Goal: Task Accomplishment & Management: Complete application form

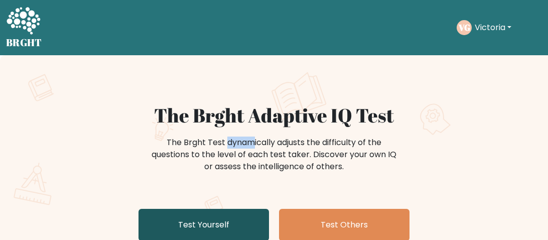
click at [188, 232] on link "Test Yourself" at bounding box center [203, 225] width 130 height 32
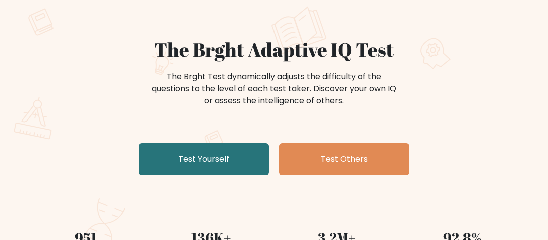
scroll to position [70, 0]
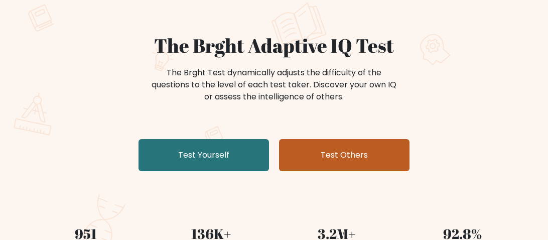
click at [355, 153] on link "Test Others" at bounding box center [344, 155] width 130 height 32
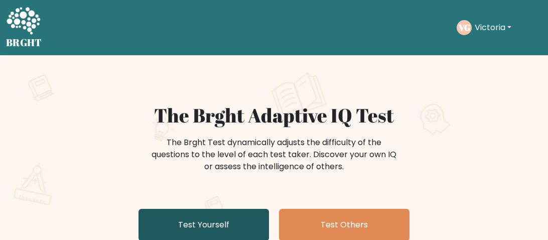
click at [235, 223] on link "Test Yourself" at bounding box center [203, 225] width 130 height 32
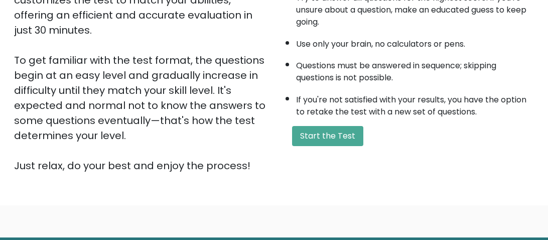
scroll to position [226, 0]
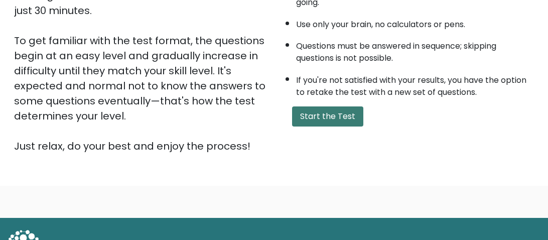
click at [335, 118] on button "Start the Test" at bounding box center [327, 116] width 71 height 20
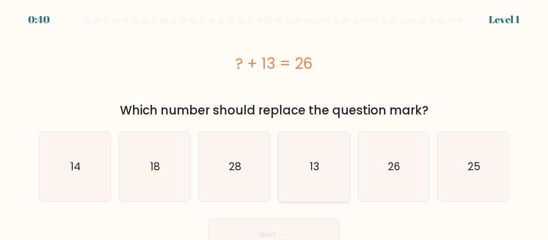
click at [329, 185] on icon "13" at bounding box center [313, 166] width 69 height 69
click at [274, 122] on input "d. 13" at bounding box center [274, 121] width 1 height 3
radio input "true"
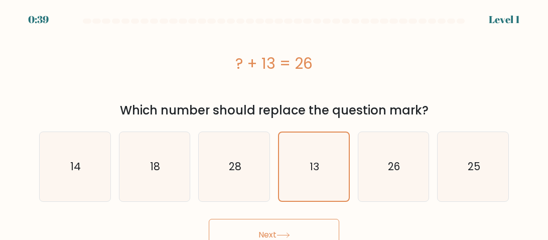
click at [313, 232] on button "Next" at bounding box center [274, 235] width 130 height 32
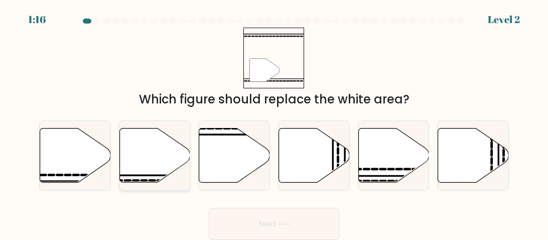
click at [155, 163] on icon at bounding box center [154, 155] width 71 height 54
click at [274, 122] on input "b." at bounding box center [274, 121] width 1 height 3
radio input "true"
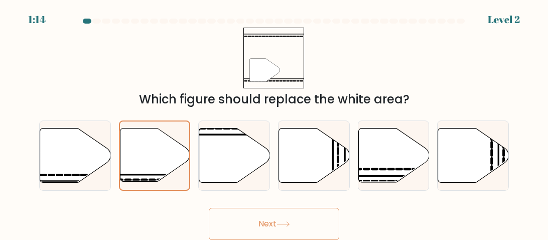
click at [275, 217] on button "Next" at bounding box center [274, 224] width 130 height 32
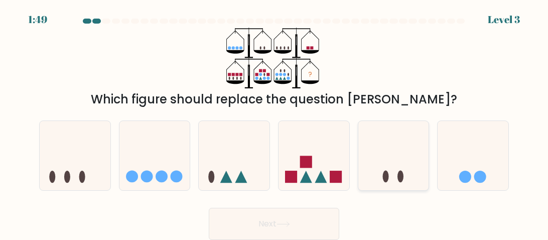
click at [391, 181] on icon at bounding box center [393, 155] width 71 height 59
click at [274, 122] on input "e." at bounding box center [274, 121] width 1 height 3
radio input "true"
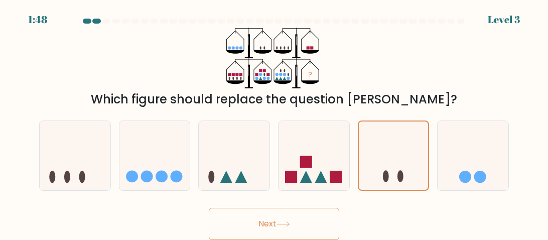
click at [307, 220] on button "Next" at bounding box center [274, 224] width 130 height 32
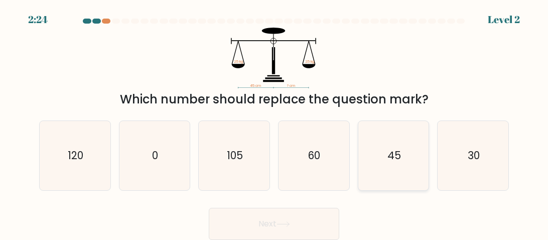
click at [403, 146] on icon "45" at bounding box center [393, 155] width 69 height 69
click at [274, 122] on input "e. 45" at bounding box center [274, 121] width 1 height 3
radio input "true"
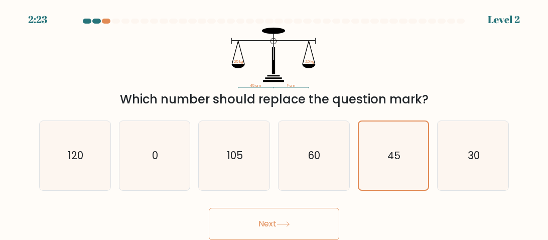
click at [303, 225] on button "Next" at bounding box center [274, 224] width 130 height 32
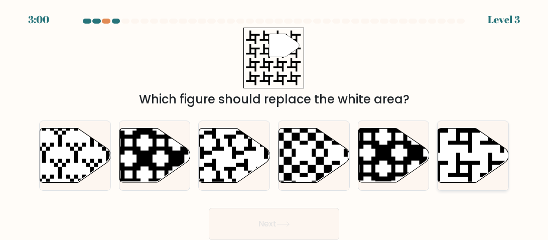
click at [476, 152] on icon at bounding box center [473, 155] width 71 height 54
click at [274, 122] on input "f." at bounding box center [274, 121] width 1 height 3
radio input "true"
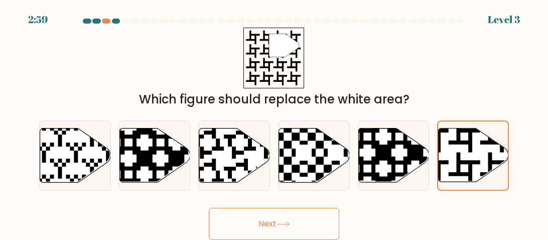
click at [330, 221] on button "Next" at bounding box center [274, 224] width 130 height 32
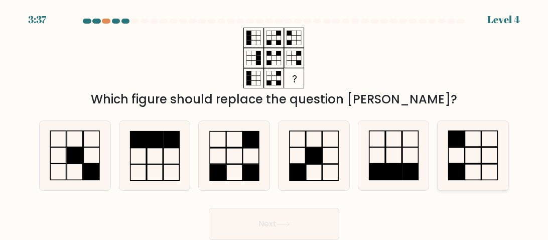
click at [476, 161] on icon at bounding box center [472, 155] width 69 height 69
click at [274, 122] on input "f." at bounding box center [274, 121] width 1 height 3
radio input "true"
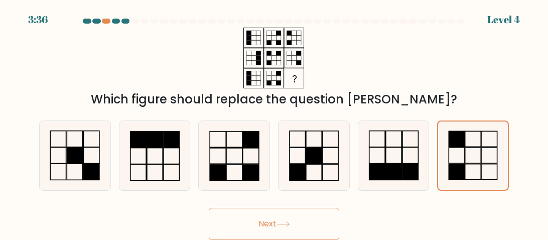
click at [311, 222] on button "Next" at bounding box center [274, 224] width 130 height 32
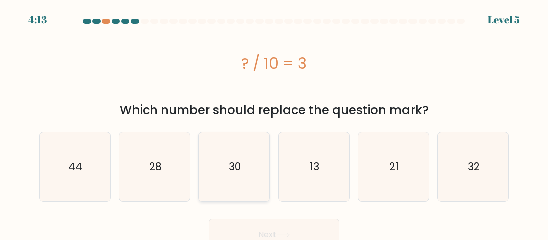
click at [235, 167] on text "30" at bounding box center [235, 166] width 12 height 15
click at [274, 122] on input "c. 30" at bounding box center [274, 121] width 1 height 3
radio input "true"
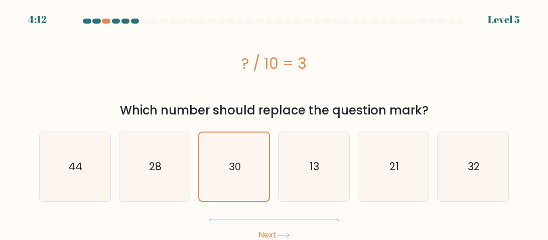
click at [260, 226] on button "Next" at bounding box center [274, 235] width 130 height 32
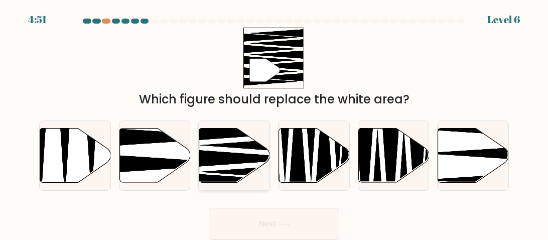
click at [228, 156] on icon at bounding box center [248, 158] width 127 height 18
click at [274, 122] on input "c." at bounding box center [274, 121] width 1 height 3
radio input "true"
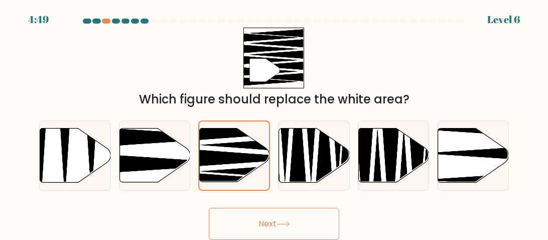
click at [282, 232] on button "Next" at bounding box center [274, 224] width 130 height 32
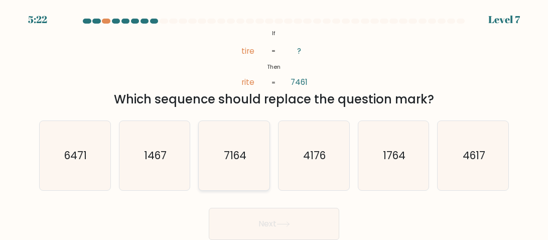
click at [235, 165] on icon "7164" at bounding box center [234, 155] width 69 height 69
click at [274, 122] on input "c. 7164" at bounding box center [274, 121] width 1 height 3
radio input "true"
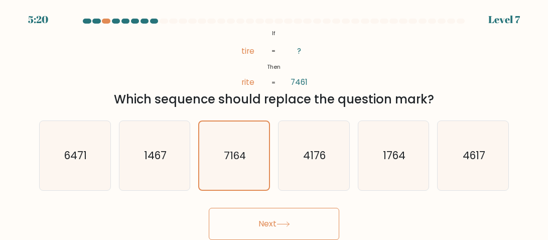
click at [270, 216] on button "Next" at bounding box center [274, 224] width 130 height 32
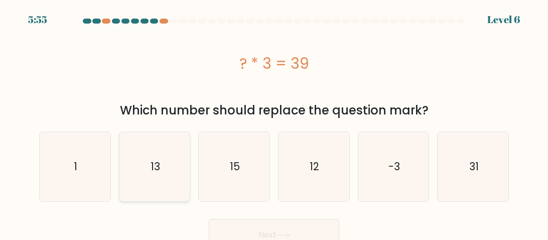
click at [157, 166] on text "13" at bounding box center [155, 166] width 10 height 15
click at [274, 122] on input "b. 13" at bounding box center [274, 121] width 1 height 3
radio input "true"
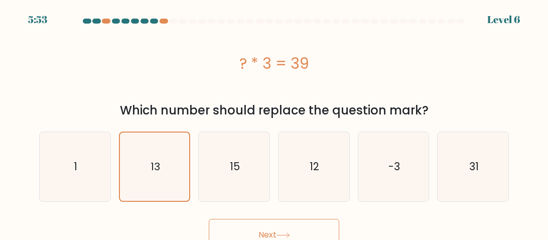
click at [291, 226] on button "Next" at bounding box center [274, 235] width 130 height 32
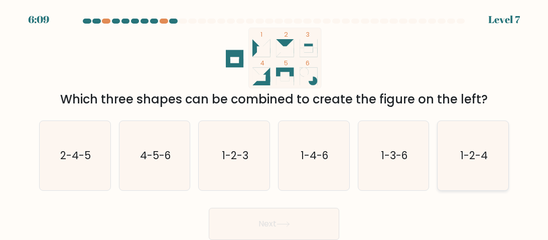
click at [464, 153] on text "1-2-4" at bounding box center [473, 155] width 28 height 15
click at [274, 122] on input "f. 1-2-4" at bounding box center [274, 121] width 1 height 3
radio input "true"
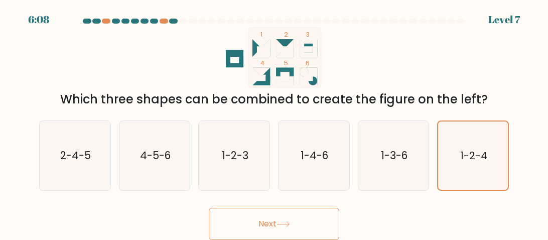
click at [320, 221] on button "Next" at bounding box center [274, 224] width 130 height 32
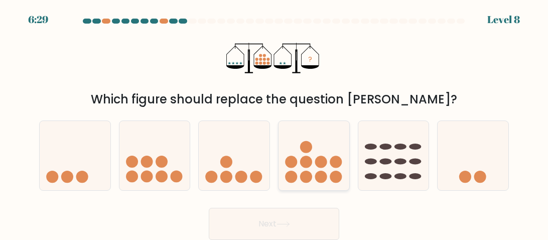
click at [322, 151] on icon at bounding box center [313, 155] width 71 height 59
click at [274, 122] on input "d." at bounding box center [274, 121] width 1 height 3
radio input "true"
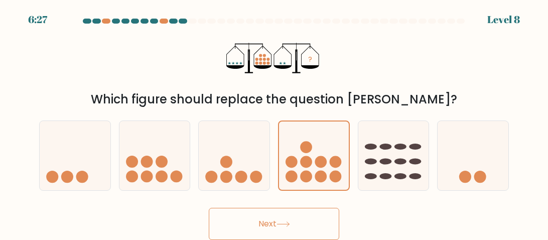
click at [305, 221] on button "Next" at bounding box center [274, 224] width 130 height 32
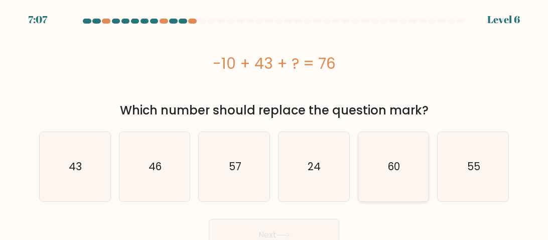
click at [379, 182] on icon "60" at bounding box center [393, 166] width 69 height 69
click at [274, 122] on input "e. 60" at bounding box center [274, 121] width 1 height 3
radio input "true"
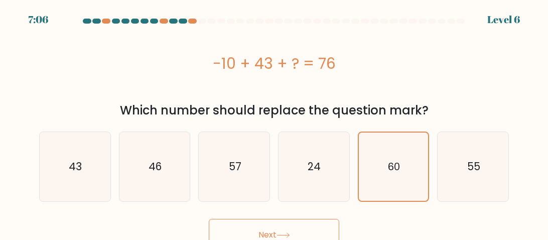
click at [310, 225] on button "Next" at bounding box center [274, 235] width 130 height 32
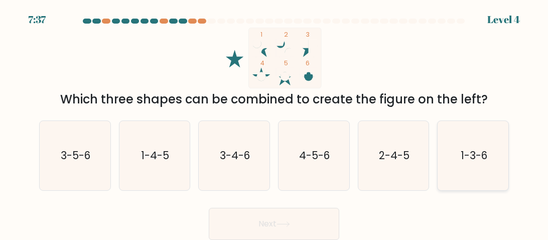
click at [451, 175] on icon "1-3-6" at bounding box center [472, 155] width 69 height 69
click at [274, 122] on input "f. 1-3-6" at bounding box center [274, 121] width 1 height 3
radio input "true"
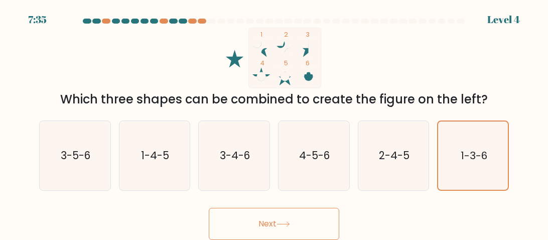
click at [273, 223] on button "Next" at bounding box center [274, 224] width 130 height 32
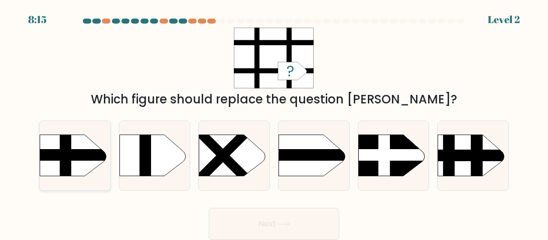
click at [82, 155] on rect at bounding box center [30, 155] width 184 height 12
click at [274, 122] on input "a." at bounding box center [274, 121] width 1 height 3
radio input "true"
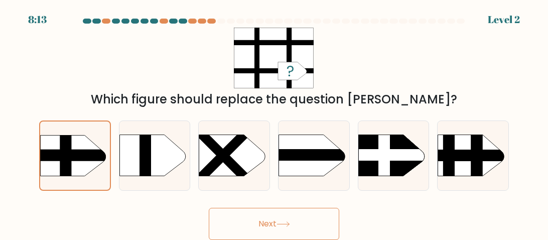
click at [245, 214] on button "Next" at bounding box center [274, 224] width 130 height 32
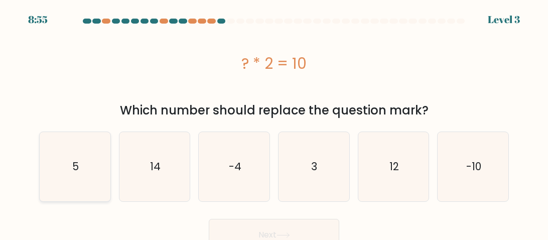
click at [60, 172] on icon "5" at bounding box center [74, 166] width 69 height 69
click at [274, 122] on input "a. 5" at bounding box center [274, 121] width 1 height 3
radio input "true"
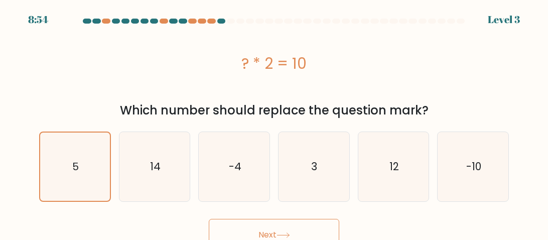
click at [246, 229] on button "Next" at bounding box center [274, 235] width 130 height 32
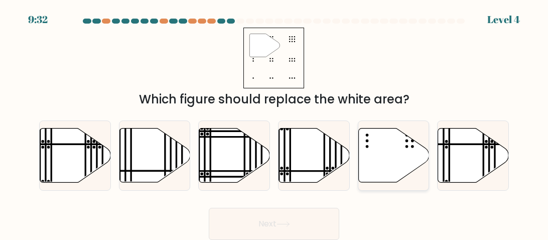
click at [372, 172] on icon at bounding box center [393, 155] width 71 height 54
click at [274, 122] on input "e." at bounding box center [274, 121] width 1 height 3
radio input "true"
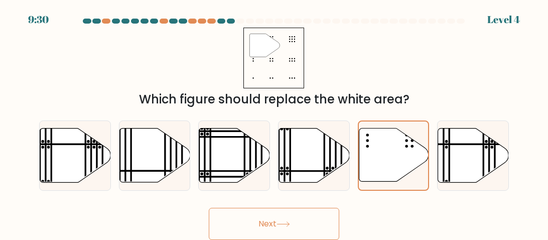
click at [284, 217] on button "Next" at bounding box center [274, 224] width 130 height 32
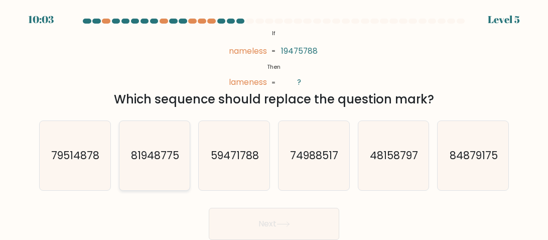
click at [174, 172] on icon "81948775" at bounding box center [154, 155] width 69 height 69
click at [274, 122] on input "b. 81948775" at bounding box center [274, 121] width 1 height 3
radio input "true"
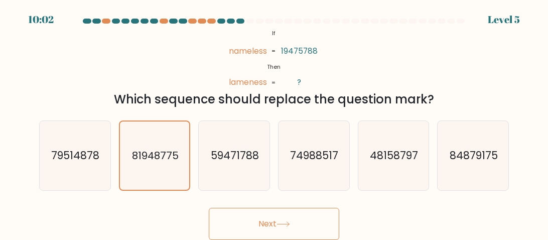
click at [263, 230] on button "Next" at bounding box center [274, 224] width 130 height 32
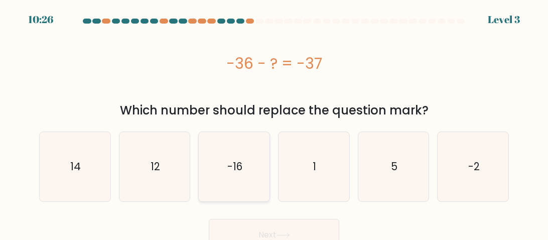
click at [239, 182] on icon "-16" at bounding box center [234, 166] width 69 height 69
click at [274, 122] on input "c. -16" at bounding box center [274, 121] width 1 height 3
radio input "true"
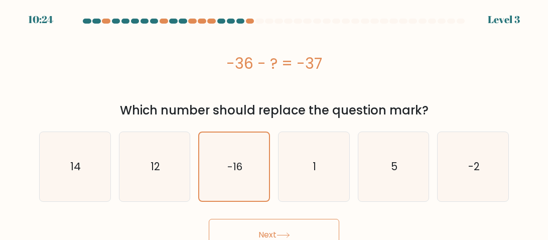
click at [262, 229] on button "Next" at bounding box center [274, 235] width 130 height 32
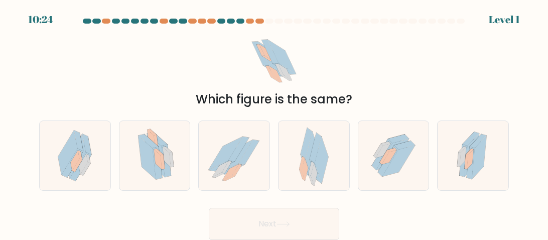
click at [262, 229] on button "Next" at bounding box center [274, 224] width 130 height 32
click at [247, 167] on icon at bounding box center [234, 155] width 71 height 63
click at [274, 122] on input "c." at bounding box center [274, 121] width 1 height 3
radio input "true"
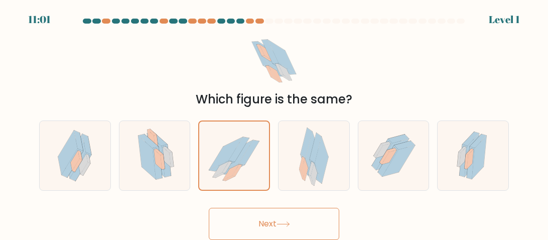
click at [279, 224] on icon at bounding box center [283, 224] width 14 height 6
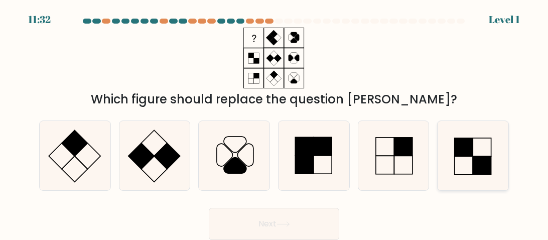
click at [468, 161] on icon at bounding box center [472, 155] width 69 height 69
click at [274, 122] on input "f." at bounding box center [274, 121] width 1 height 3
radio input "true"
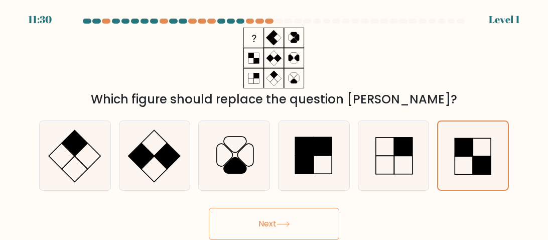
click at [299, 212] on button "Next" at bounding box center [274, 224] width 130 height 32
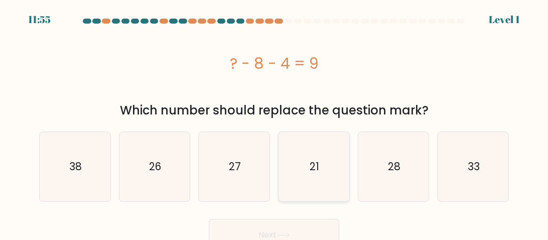
click at [315, 154] on icon "21" at bounding box center [313, 166] width 69 height 69
click at [274, 122] on input "d. 21" at bounding box center [274, 121] width 1 height 3
radio input "true"
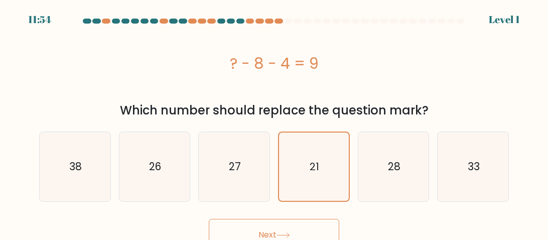
click at [281, 225] on button "Next" at bounding box center [274, 235] width 130 height 32
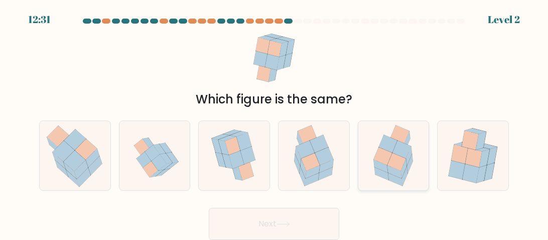
click at [386, 167] on icon at bounding box center [381, 165] width 14 height 13
click at [274, 122] on input "e." at bounding box center [274, 121] width 1 height 3
radio input "true"
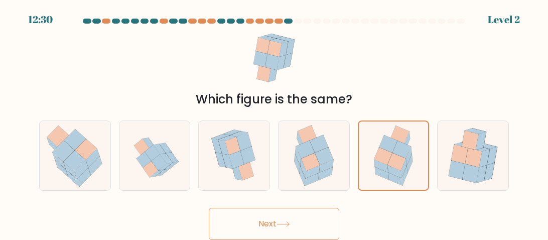
click at [315, 222] on button "Next" at bounding box center [274, 224] width 130 height 32
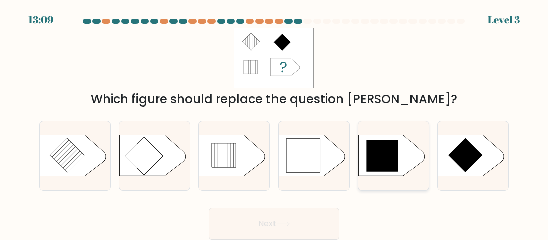
click at [400, 165] on icon at bounding box center [391, 154] width 66 height 41
click at [274, 122] on input "e." at bounding box center [274, 121] width 1 height 3
radio input "true"
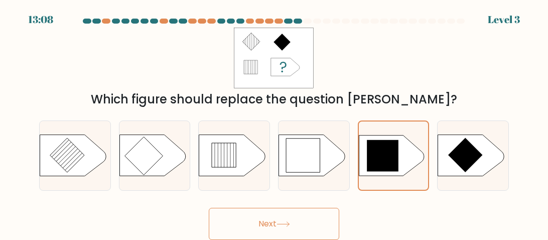
click at [300, 216] on button "Next" at bounding box center [274, 224] width 130 height 32
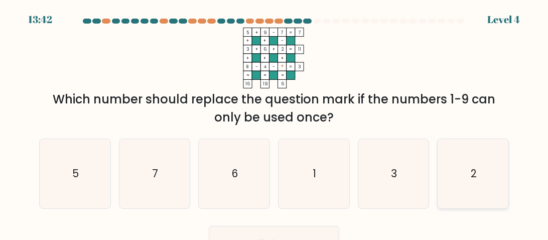
click at [482, 184] on icon "2" at bounding box center [472, 173] width 69 height 69
click at [274, 122] on input "f. 2" at bounding box center [274, 121] width 1 height 3
radio input "true"
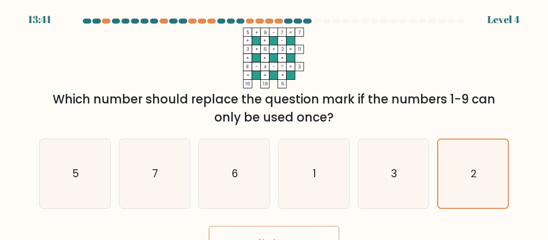
click at [314, 227] on button "Next" at bounding box center [274, 242] width 130 height 32
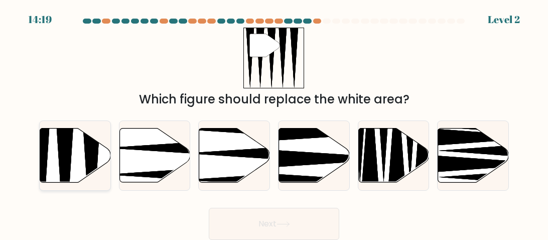
click at [80, 162] on icon at bounding box center [75, 155] width 71 height 54
click at [274, 122] on input "a." at bounding box center [274, 121] width 1 height 3
radio input "true"
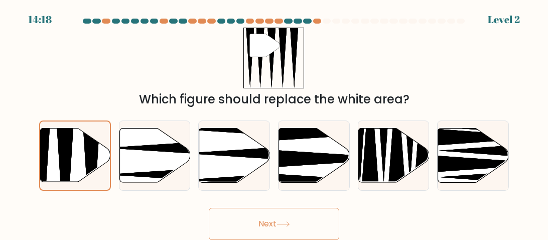
click at [243, 220] on button "Next" at bounding box center [274, 224] width 130 height 32
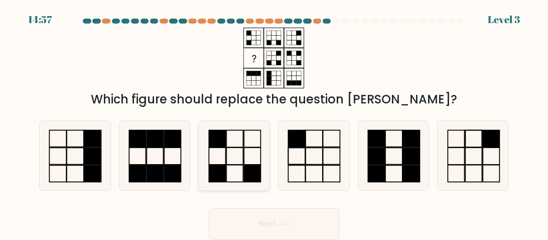
click at [245, 185] on icon at bounding box center [234, 155] width 69 height 69
click at [274, 122] on input "c." at bounding box center [274, 121] width 1 height 3
radio input "true"
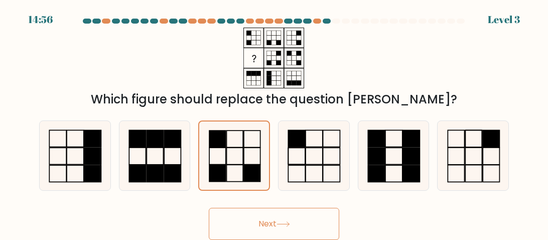
click at [269, 222] on button "Next" at bounding box center [274, 224] width 130 height 32
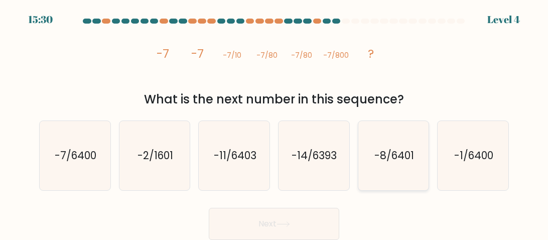
click at [399, 177] on icon "-8/6401" at bounding box center [393, 155] width 69 height 69
click at [274, 122] on input "e. -8/6401" at bounding box center [274, 121] width 1 height 3
radio input "true"
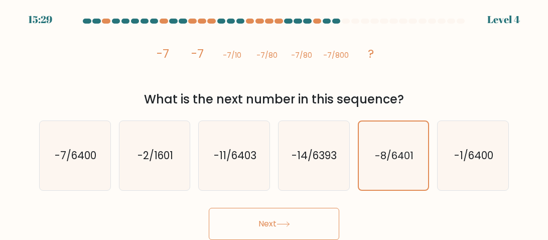
click at [317, 217] on button "Next" at bounding box center [274, 224] width 130 height 32
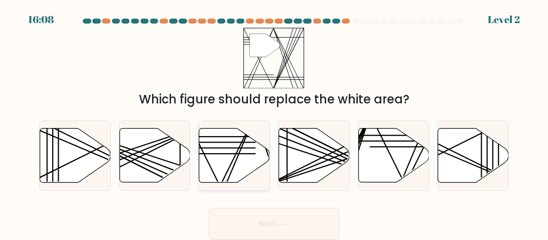
click at [253, 159] on icon at bounding box center [234, 155] width 71 height 54
click at [274, 122] on input "c." at bounding box center [274, 121] width 1 height 3
radio input "true"
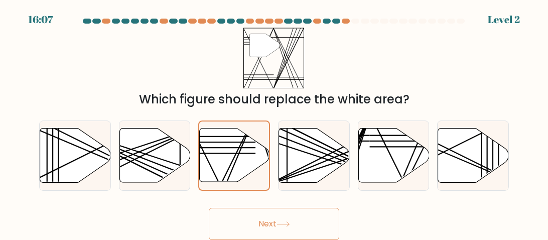
click at [244, 211] on button "Next" at bounding box center [274, 224] width 130 height 32
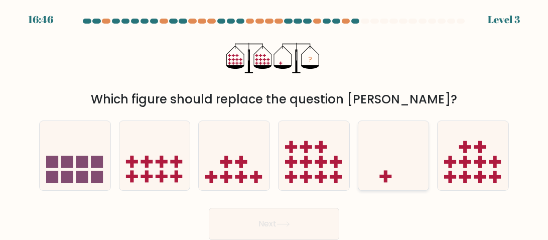
click at [396, 185] on div at bounding box center [394, 155] width 72 height 70
click at [274, 122] on input "e." at bounding box center [274, 121] width 1 height 3
radio input "true"
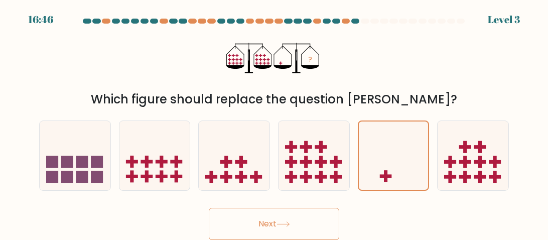
click at [298, 219] on button "Next" at bounding box center [274, 224] width 130 height 32
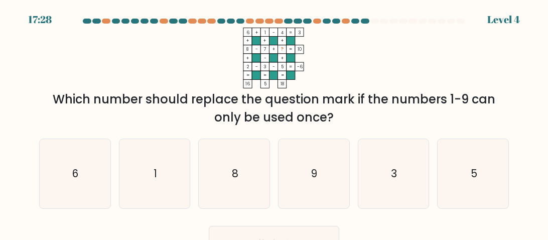
drag, startPoint x: 298, startPoint y: 219, endPoint x: 327, endPoint y: 217, distance: 28.7
click at [327, 217] on form at bounding box center [274, 138] width 548 height 239
click at [253, 178] on icon "8" at bounding box center [234, 173] width 69 height 69
click at [274, 122] on input "c. 8" at bounding box center [274, 121] width 1 height 3
radio input "true"
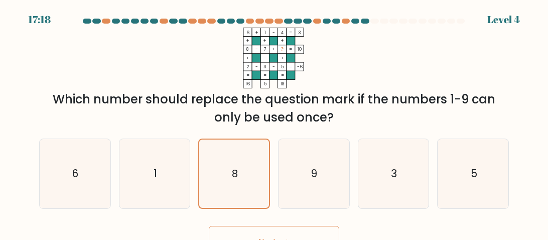
click at [242, 228] on button "Next" at bounding box center [274, 242] width 130 height 32
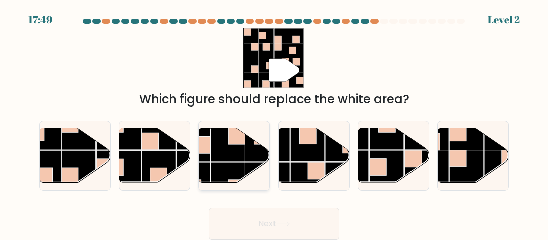
click at [238, 158] on rect at bounding box center [228, 144] width 35 height 35
click at [274, 122] on input "c." at bounding box center [274, 121] width 1 height 3
radio input "true"
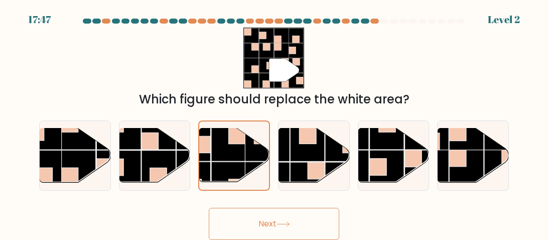
click at [308, 213] on button "Next" at bounding box center [274, 224] width 130 height 32
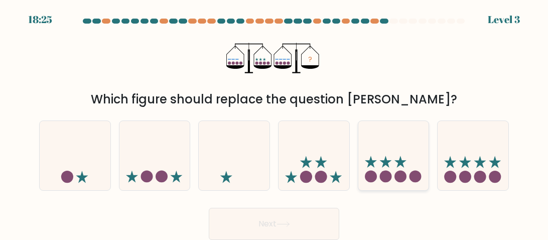
click at [414, 174] on circle at bounding box center [415, 177] width 12 height 12
click at [274, 122] on input "e." at bounding box center [274, 121] width 1 height 3
radio input "true"
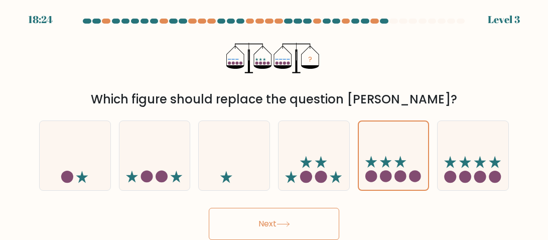
click at [290, 221] on icon at bounding box center [283, 224] width 14 height 6
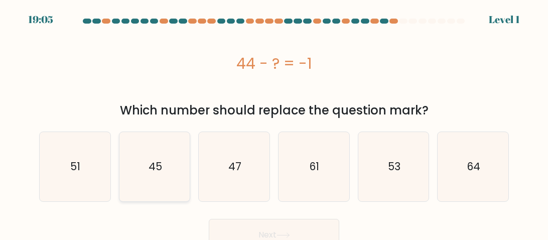
click at [166, 174] on icon "45" at bounding box center [154, 166] width 69 height 69
click at [274, 122] on input "b. 45" at bounding box center [274, 121] width 1 height 3
radio input "true"
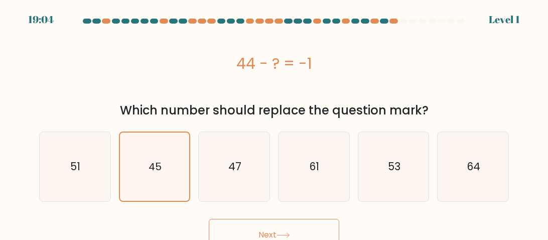
click at [270, 230] on button "Next" at bounding box center [274, 235] width 130 height 32
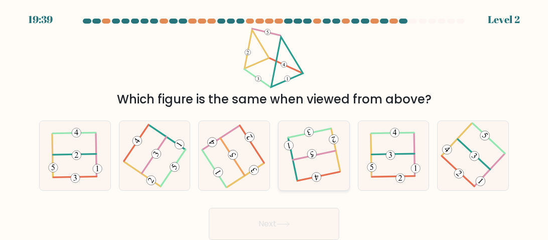
click at [313, 170] on icon at bounding box center [313, 154] width 55 height 55
click at [274, 122] on input "d." at bounding box center [274, 121] width 1 height 3
radio input "true"
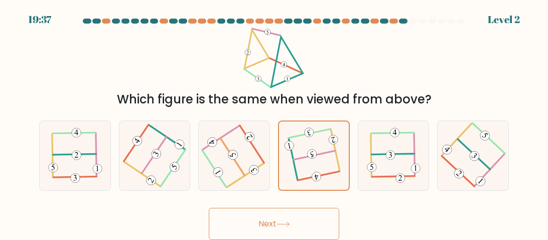
click at [264, 219] on button "Next" at bounding box center [274, 224] width 130 height 32
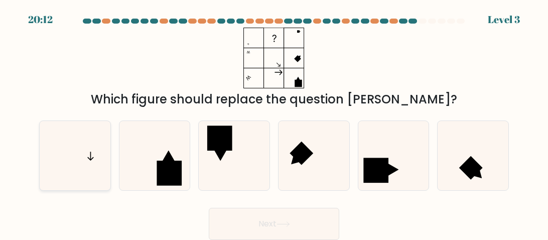
click at [75, 155] on icon at bounding box center [74, 155] width 69 height 69
click at [274, 122] on input "a." at bounding box center [274, 121] width 1 height 3
radio input "true"
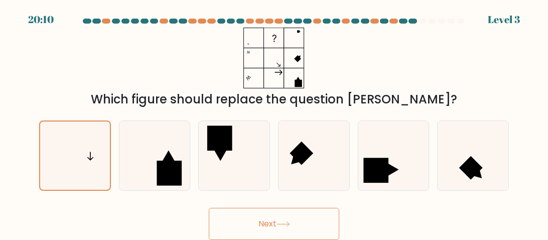
click at [279, 223] on icon at bounding box center [283, 224] width 14 height 6
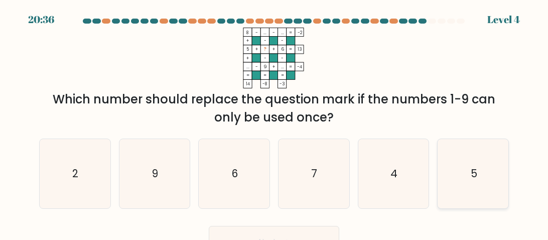
click at [490, 186] on icon "5" at bounding box center [472, 173] width 69 height 69
click at [274, 122] on input "f. 5" at bounding box center [274, 121] width 1 height 3
radio input "true"
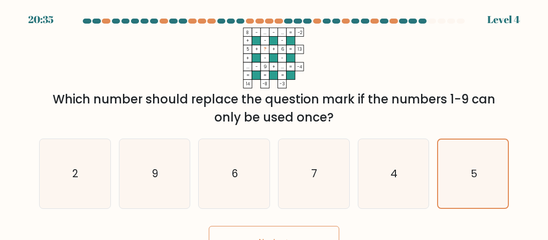
click at [301, 231] on button "Next" at bounding box center [274, 242] width 130 height 32
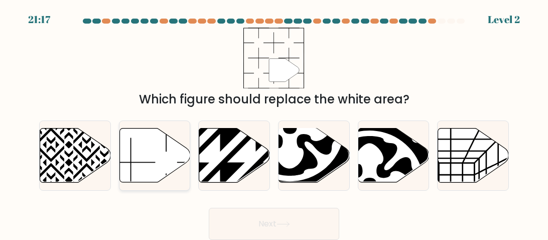
click at [152, 176] on icon at bounding box center [154, 155] width 71 height 54
click at [274, 122] on input "b." at bounding box center [274, 121] width 1 height 3
radio input "true"
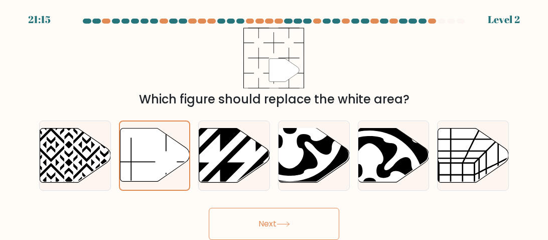
click at [292, 229] on button "Next" at bounding box center [274, 224] width 130 height 32
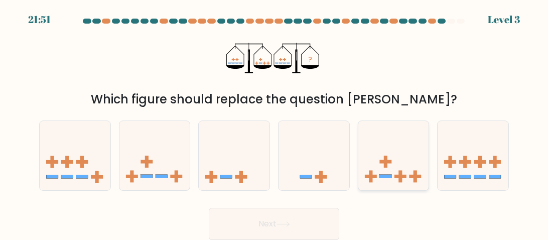
click at [413, 180] on rect at bounding box center [415, 177] width 4 height 12
click at [274, 122] on input "e." at bounding box center [274, 121] width 1 height 3
radio input "true"
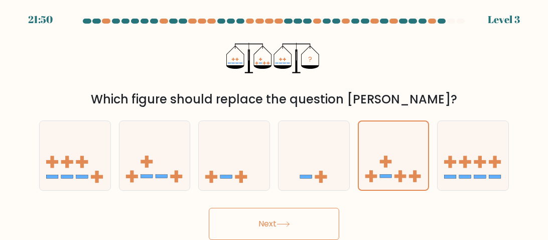
click at [303, 216] on button "Next" at bounding box center [274, 224] width 130 height 32
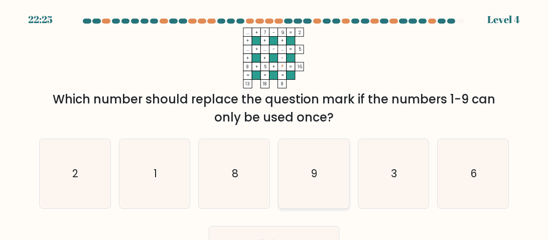
click at [332, 182] on icon "9" at bounding box center [313, 173] width 69 height 69
click at [274, 122] on input "d. 9" at bounding box center [274, 121] width 1 height 3
radio input "true"
click at [283, 232] on button "Next" at bounding box center [274, 242] width 130 height 32
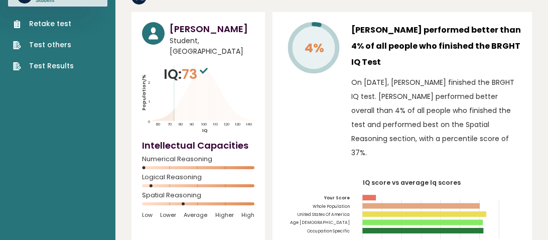
scroll to position [68, 0]
